Goal: Task Accomplishment & Management: Manage account settings

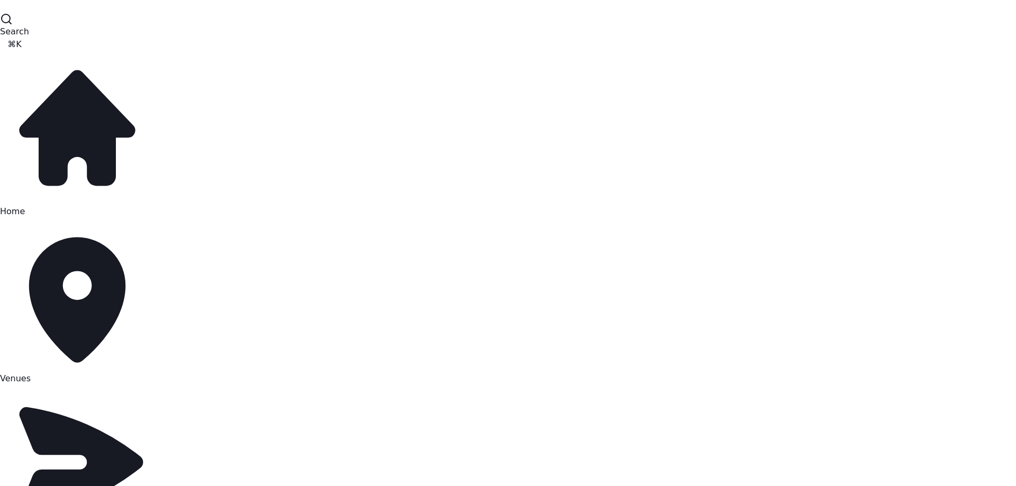
click at [0, 0] on icon at bounding box center [0, 0] width 0 height 0
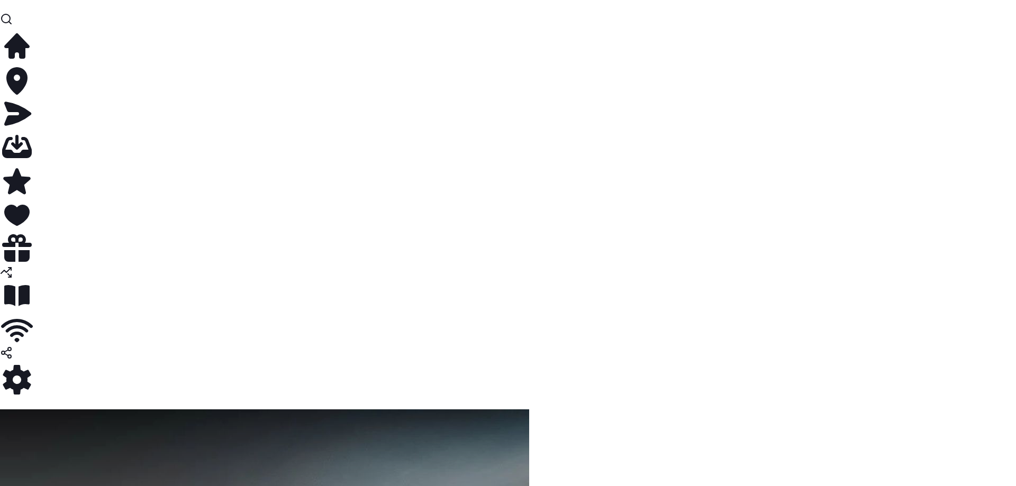
click at [0, 9] on icon at bounding box center [0, 9] width 0 height 0
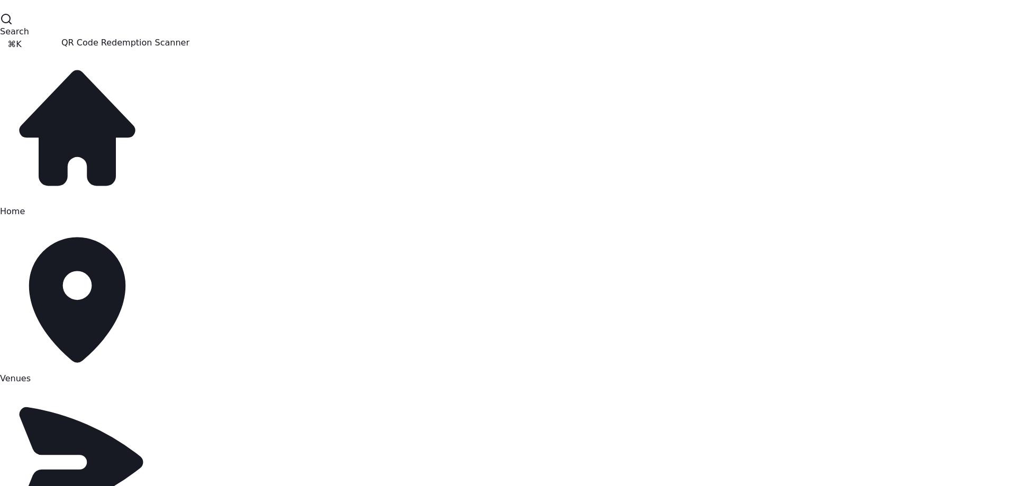
click at [0, 0] on icon at bounding box center [0, 0] width 0 height 0
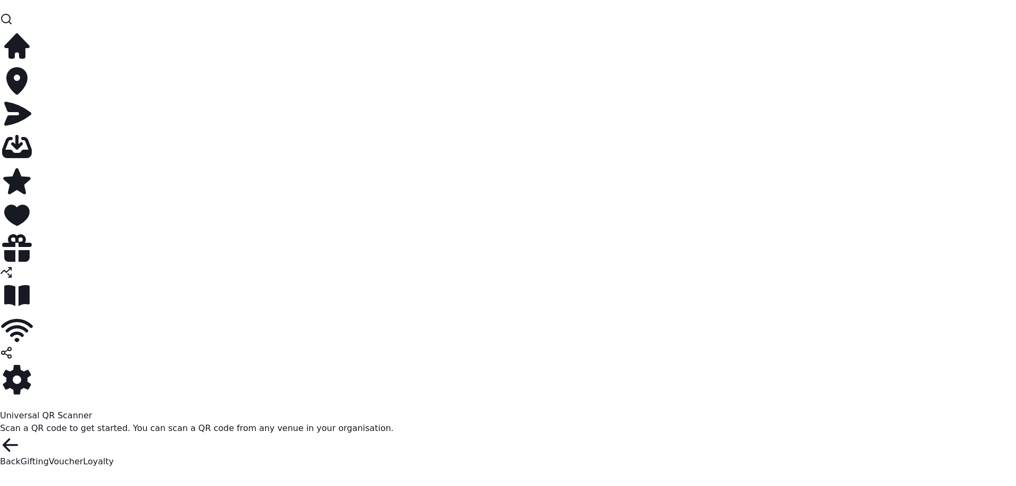
click at [0, 9] on icon at bounding box center [0, 9] width 0 height 0
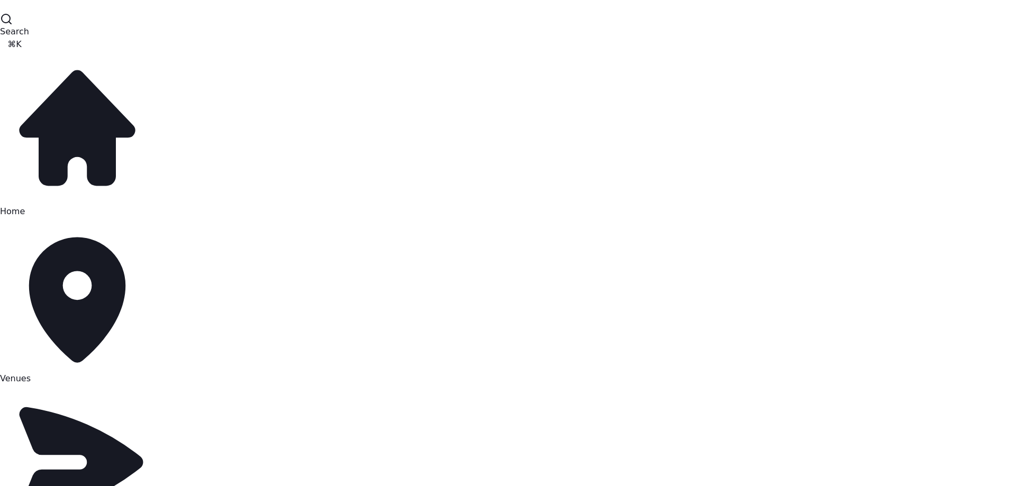
scroll to position [2, 0]
click at [29, 48] on button "Search ⌘K" at bounding box center [14, 32] width 29 height 38
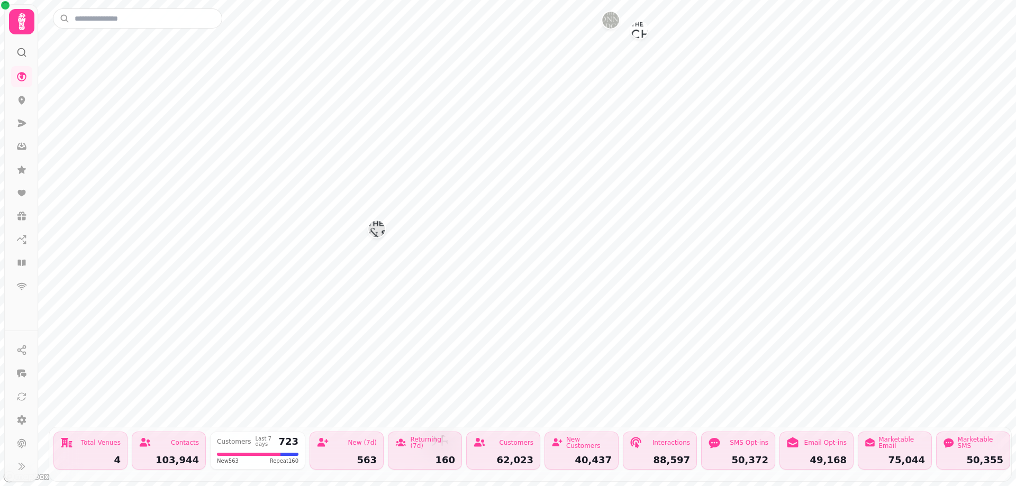
click at [28, 28] on icon at bounding box center [21, 21] width 21 height 21
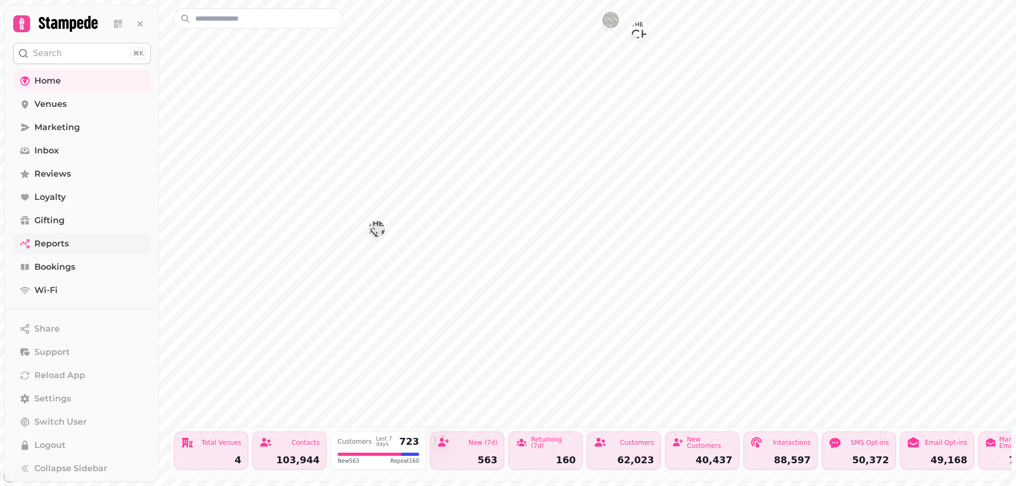
click at [73, 253] on link "Reports" at bounding box center [82, 243] width 138 height 21
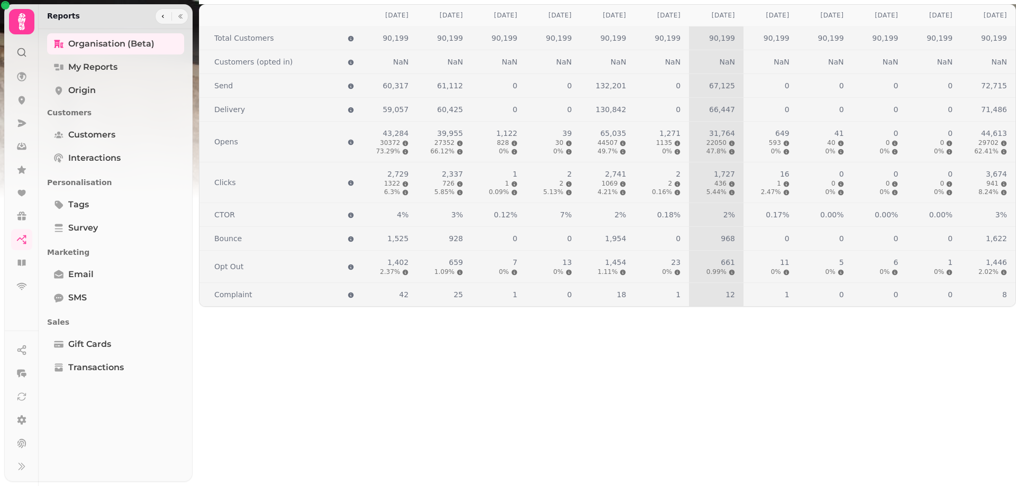
scroll to position [1330, 0]
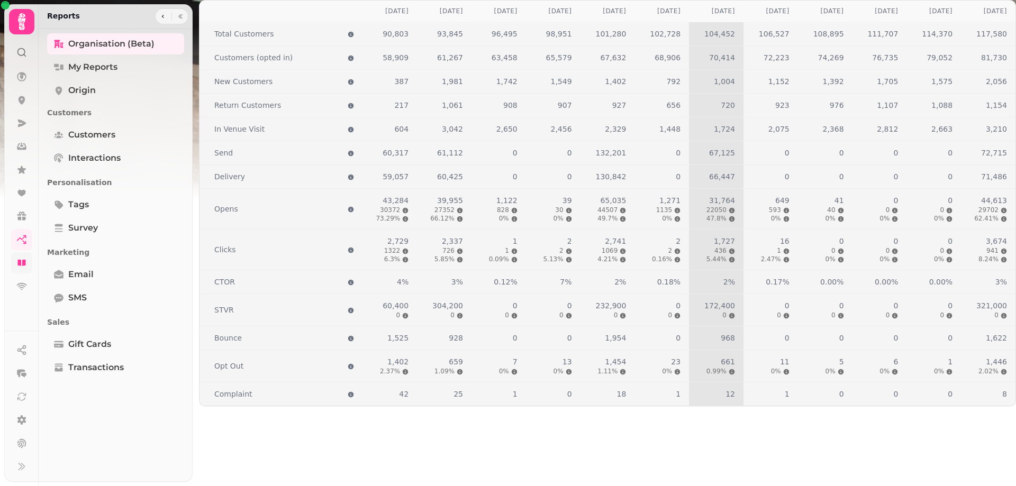
click at [24, 267] on icon at bounding box center [21, 263] width 11 height 11
click at [23, 279] on link at bounding box center [21, 286] width 21 height 21
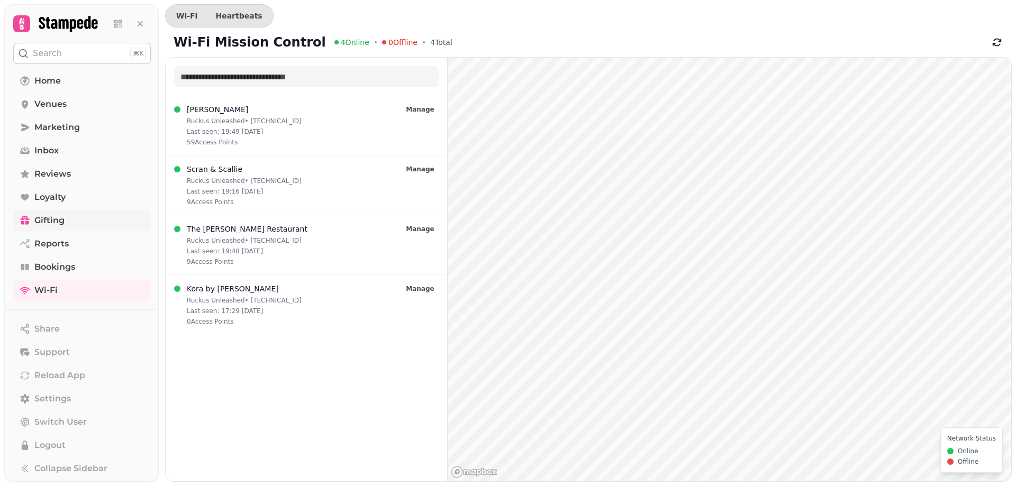
click at [63, 228] on link "Gifting" at bounding box center [82, 220] width 138 height 21
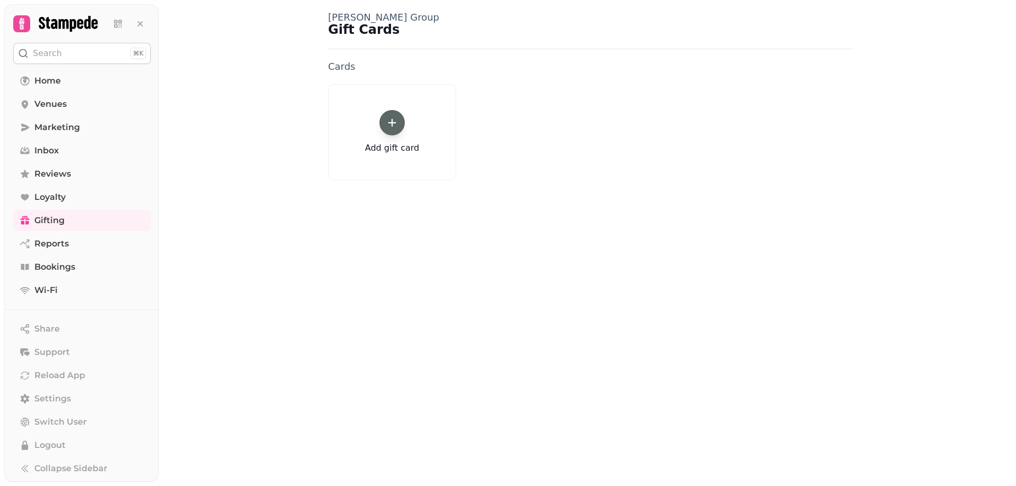
click at [26, 28] on icon at bounding box center [21, 23] width 15 height 15
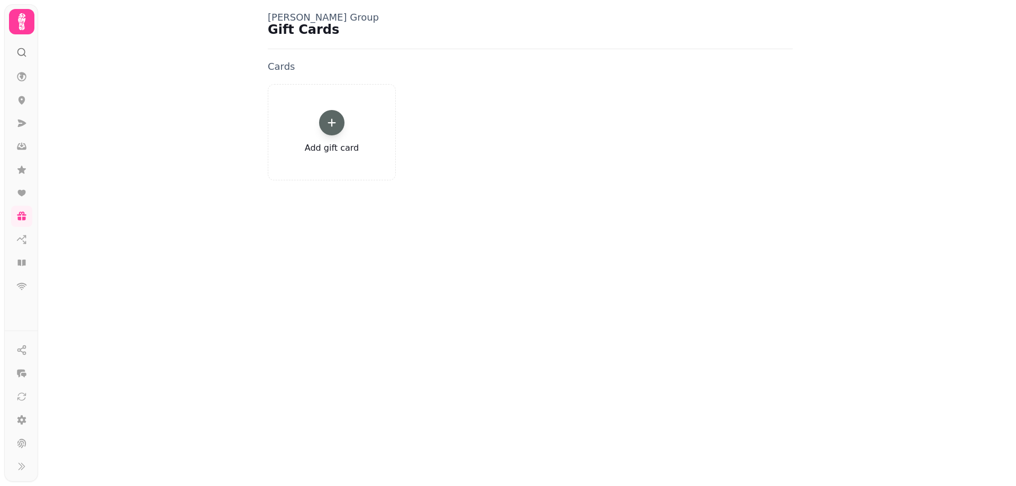
click at [26, 28] on icon at bounding box center [21, 21] width 21 height 21
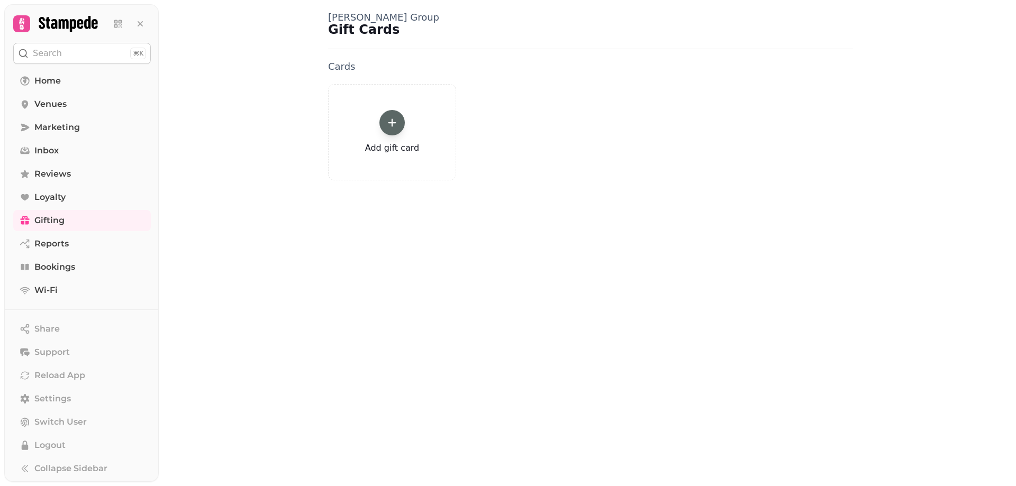
click at [74, 28] on icon at bounding box center [68, 24] width 59 height 16
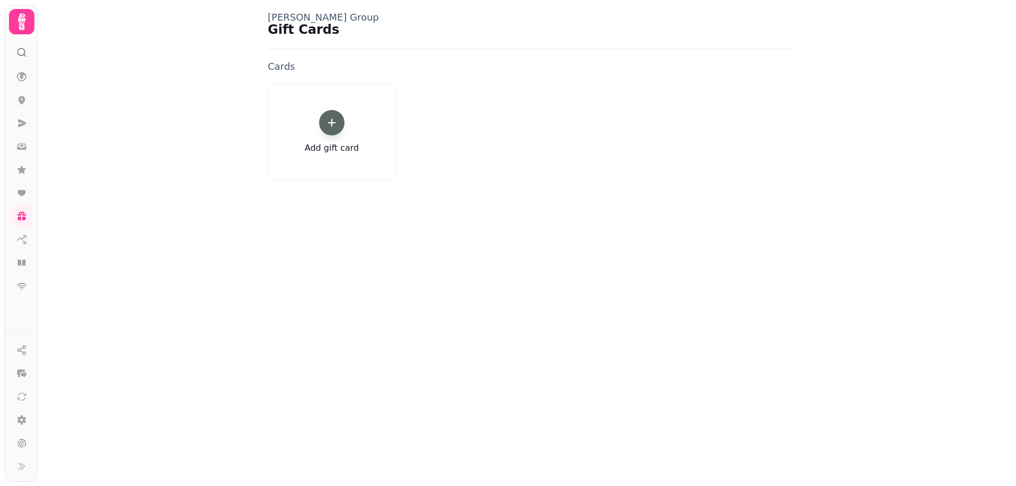
click at [19, 20] on icon at bounding box center [21, 21] width 7 height 17
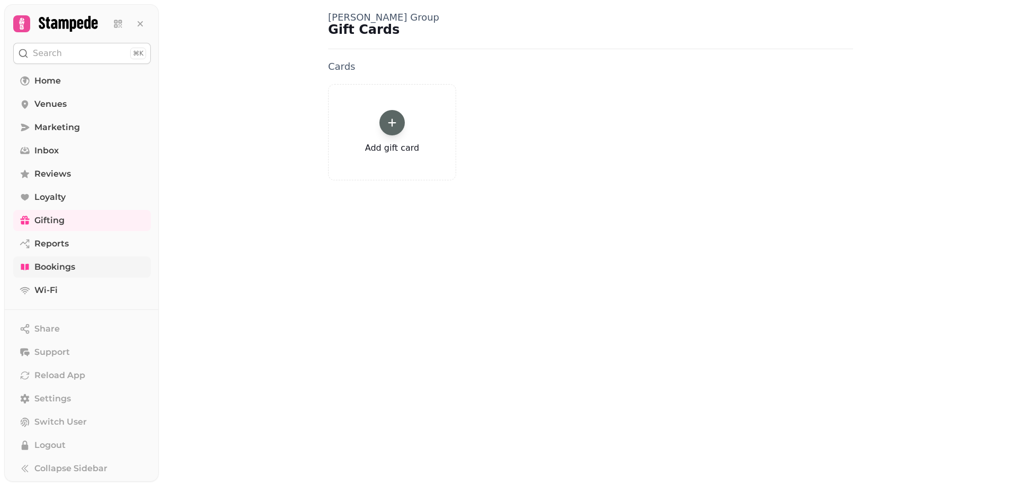
scroll to position [2, 0]
click at [39, 390] on link "Settings" at bounding box center [82, 396] width 138 height 21
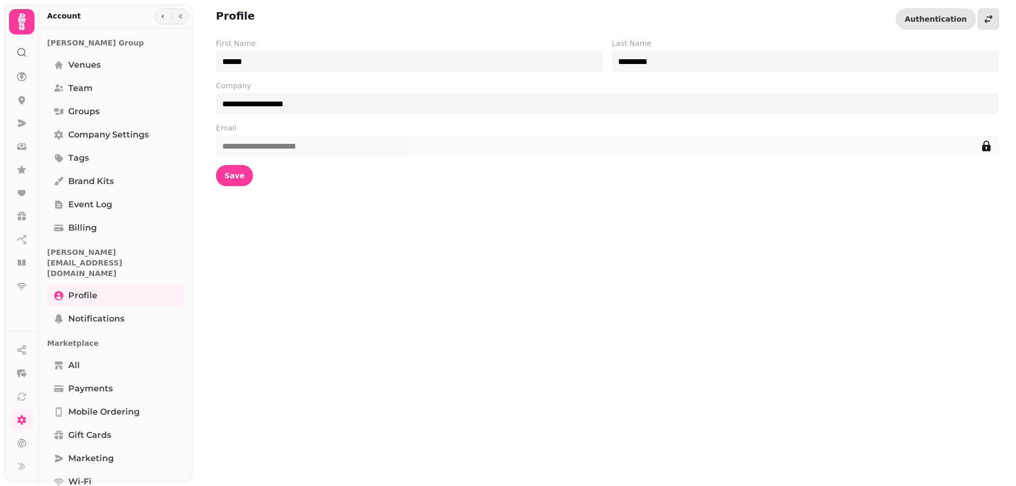
click at [87, 239] on div "Kitchin Group Venues Team Groups Company settings Tags Brand Kits Event log Bil…" at bounding box center [115, 136] width 137 height 207
click at [88, 230] on span "Billing" at bounding box center [82, 228] width 29 height 13
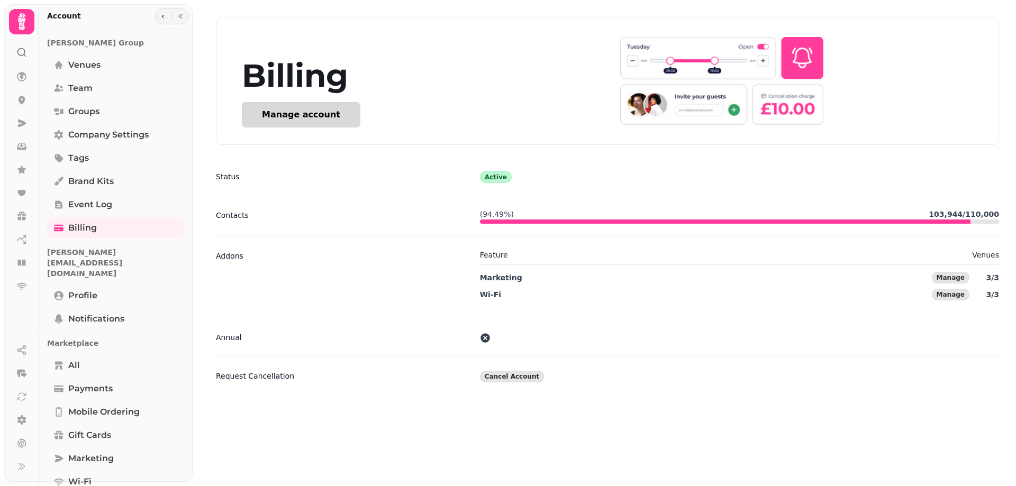
click at [338, 104] on button "Manage account" at bounding box center [301, 114] width 119 height 25
